Goal: Entertainment & Leisure: Browse casually

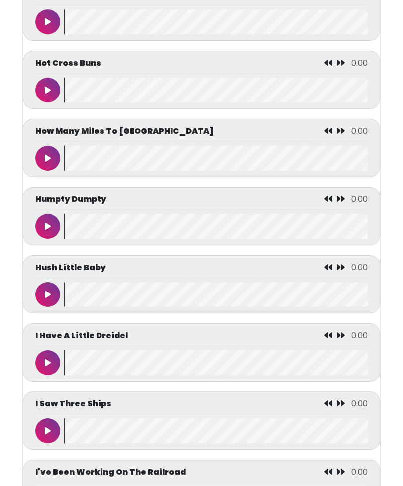
scroll to position [2253, 0]
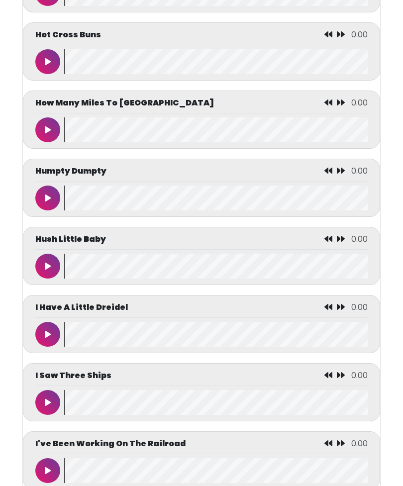
click at [49, 270] on icon at bounding box center [48, 266] width 6 height 8
click at [42, 208] on button at bounding box center [47, 197] width 25 height 25
click at [44, 347] on button at bounding box center [47, 334] width 25 height 25
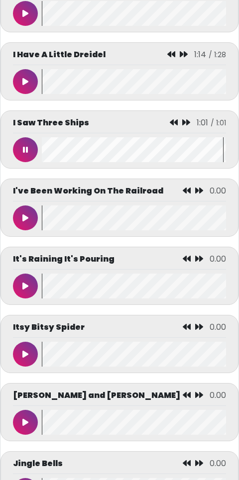
scroll to position [2530, 0]
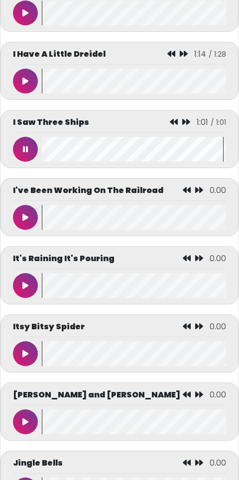
click at [32, 214] on button at bounding box center [25, 217] width 25 height 25
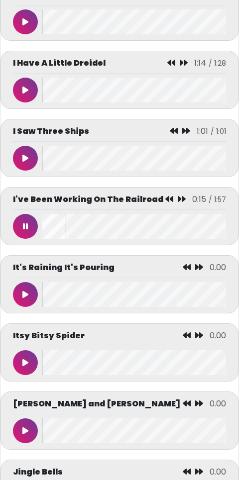
scroll to position [2520, 0]
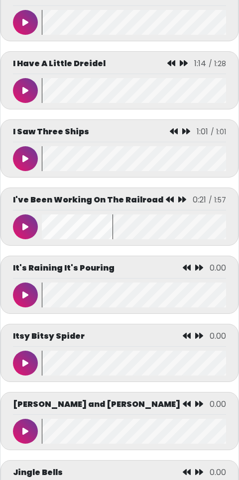
click at [28, 291] on button at bounding box center [25, 295] width 25 height 25
click at [23, 78] on button at bounding box center [25, 90] width 25 height 25
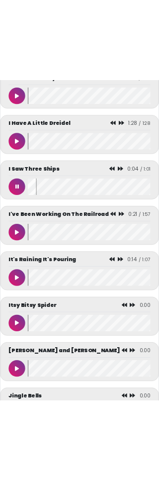
scroll to position [2662, 0]
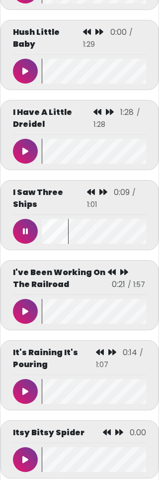
click at [25, 456] on icon at bounding box center [25, 460] width 6 height 8
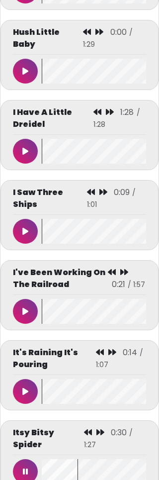
click at [33, 299] on button at bounding box center [25, 311] width 25 height 25
click at [34, 379] on button at bounding box center [25, 391] width 25 height 25
click at [35, 106] on div "I Have A Little Dreidel 1:28 / 1:28" at bounding box center [79, 120] width 133 height 28
click at [34, 139] on button at bounding box center [25, 151] width 25 height 25
click at [26, 387] on icon at bounding box center [25, 391] width 6 height 8
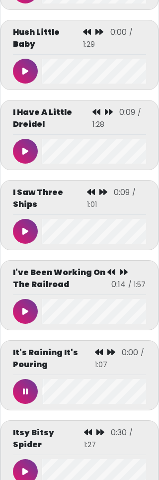
click at [30, 379] on button at bounding box center [25, 391] width 25 height 25
click at [36, 379] on button at bounding box center [25, 391] width 25 height 25
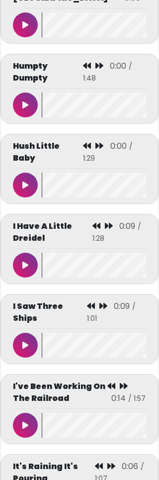
scroll to position [2548, 0]
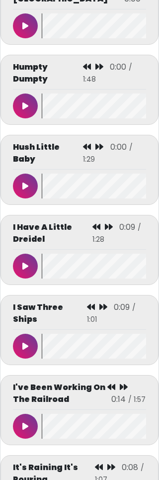
click at [33, 174] on button at bounding box center [25, 186] width 25 height 25
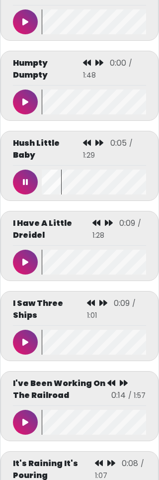
scroll to position [2552, 0]
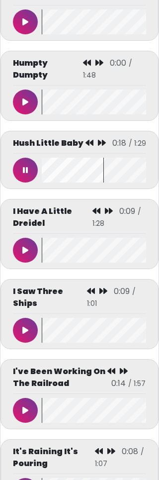
click at [29, 90] on button at bounding box center [25, 102] width 25 height 25
click at [10, 279] on div "I Saw Three Ships 0:09 / 1:01" at bounding box center [79, 314] width 158 height 70
click at [27, 318] on button at bounding box center [25, 330] width 25 height 25
click at [21, 318] on button at bounding box center [25, 330] width 25 height 25
click at [26, 326] on icon at bounding box center [25, 330] width 6 height 8
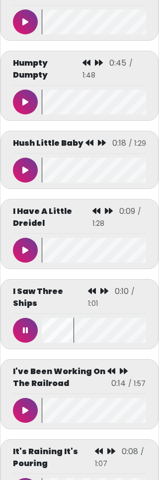
click at [26, 57] on div "Humpty Dumpty" at bounding box center [79, 85] width 133 height 57
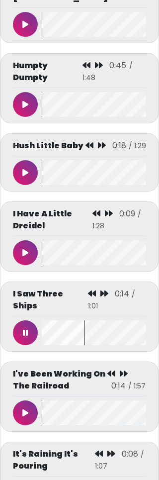
click at [24, 400] on button at bounding box center [25, 412] width 25 height 25
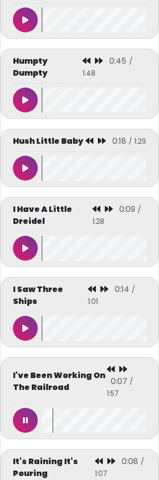
scroll to position [2554, 0]
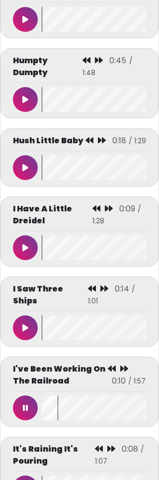
click at [22, 475] on button at bounding box center [25, 487] width 25 height 25
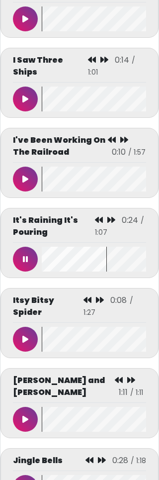
scroll to position [2784, 0]
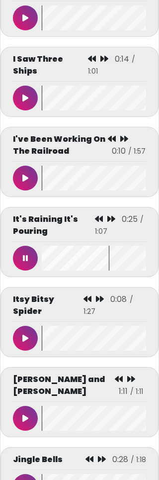
click at [36, 474] on button at bounding box center [25, 486] width 25 height 25
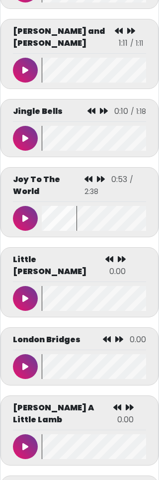
scroll to position [3172, 0]
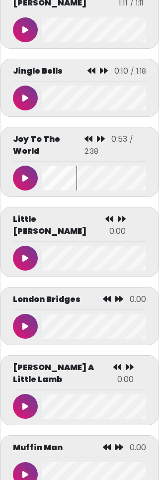
click at [32, 314] on button at bounding box center [25, 326] width 25 height 25
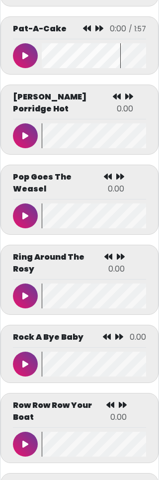
scroll to position [4202, 0]
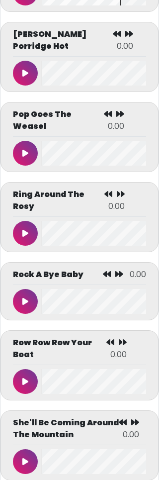
click at [30, 449] on button at bounding box center [25, 461] width 25 height 25
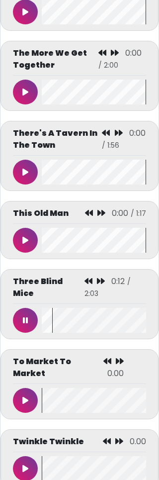
scroll to position [4916, 0]
click at [23, 316] on icon at bounding box center [25, 320] width 5 height 8
click at [24, 316] on icon at bounding box center [25, 320] width 6 height 8
